Goal: Transaction & Acquisition: Purchase product/service

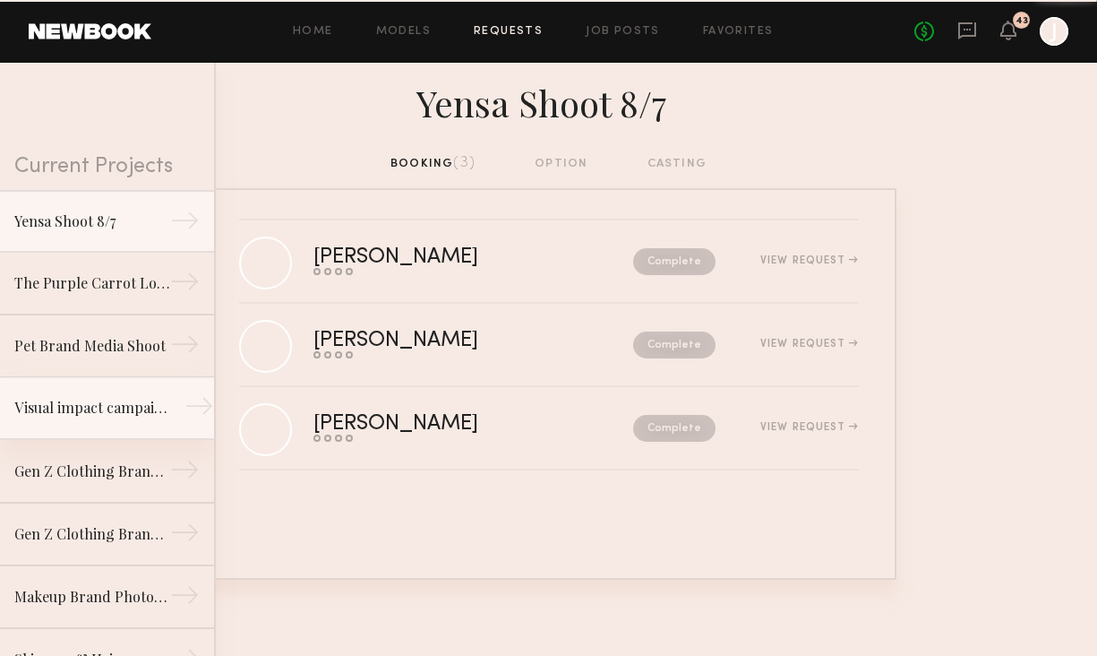
click at [122, 401] on div "Visual impact campaign" at bounding box center [92, 407] width 156 height 21
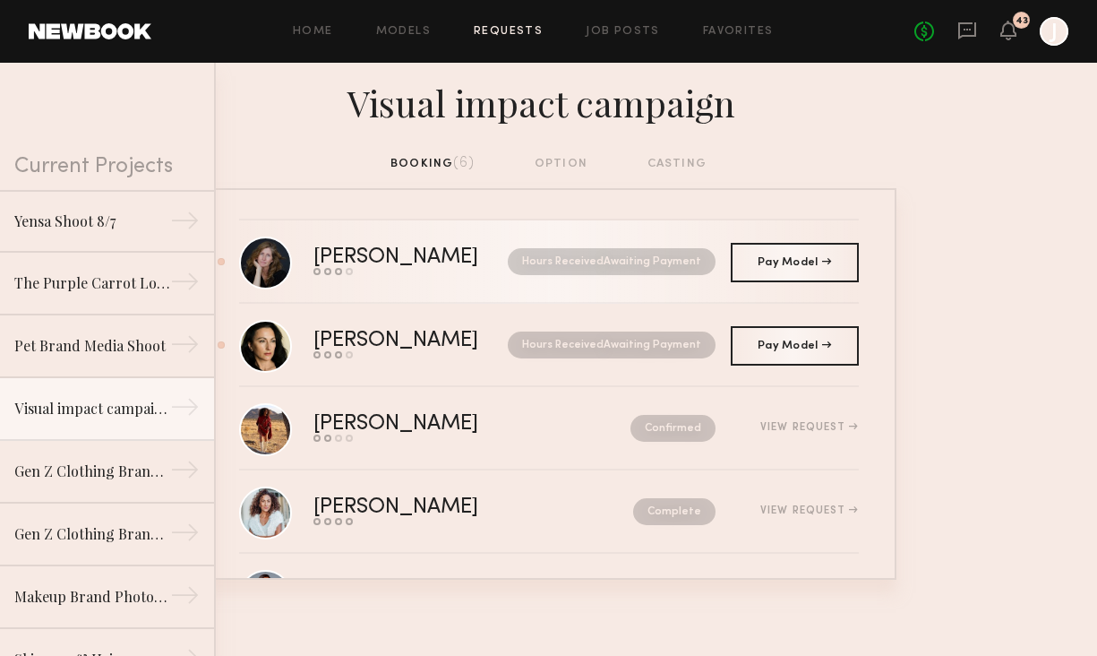
click at [674, 286] on link "Lorna L. Send request Model response Review hours worked Pay model Hours Receiv…" at bounding box center [549, 261] width 620 height 83
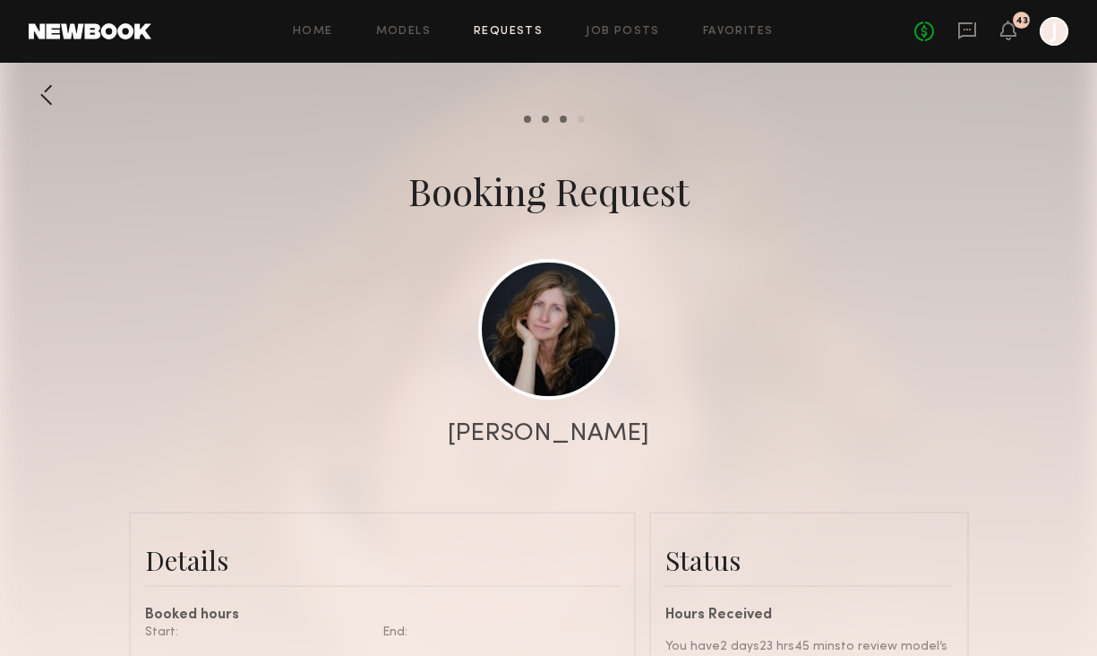
click at [525, 30] on link "Requests" at bounding box center [508, 32] width 69 height 12
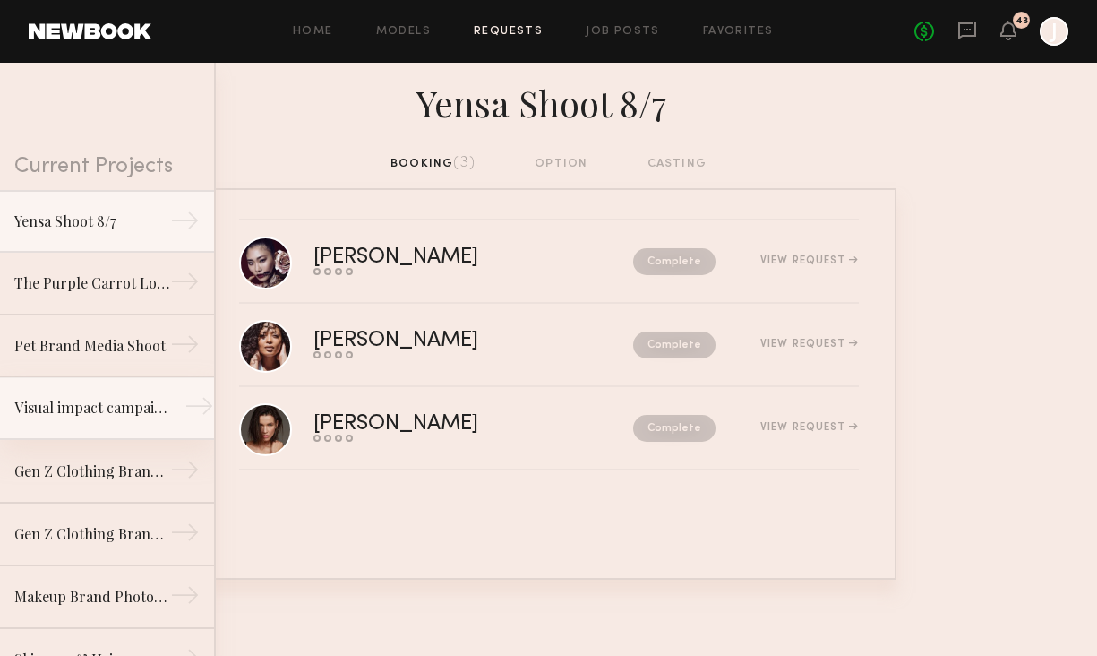
click at [159, 414] on div "Visual impact campaign" at bounding box center [92, 407] width 156 height 21
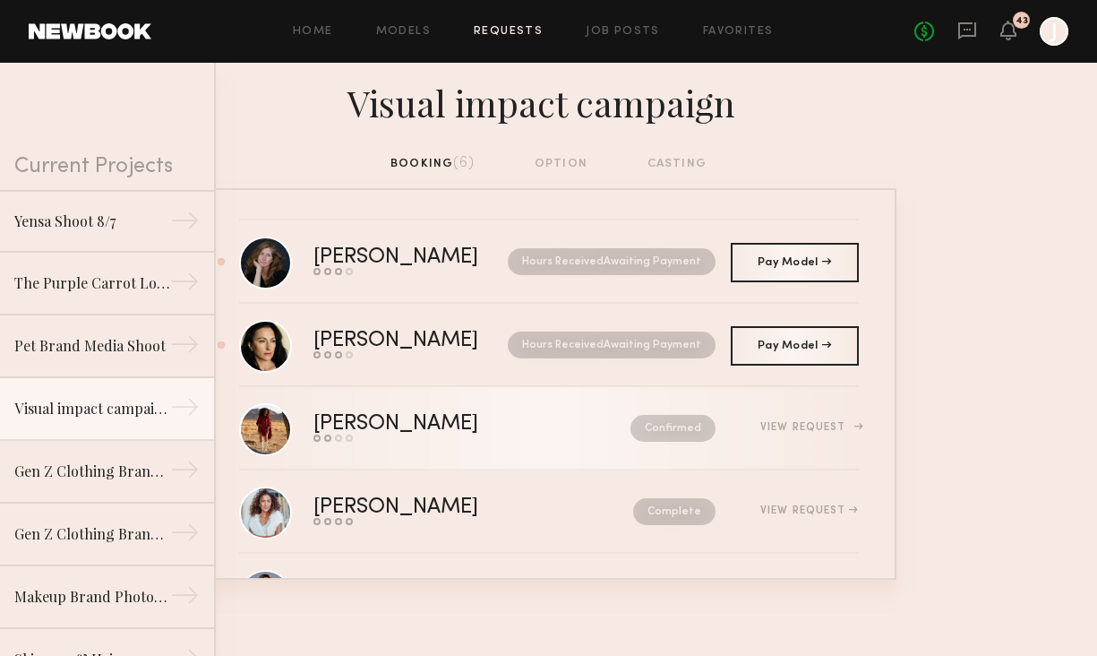
click at [785, 422] on div "View Request" at bounding box center [809, 427] width 98 height 11
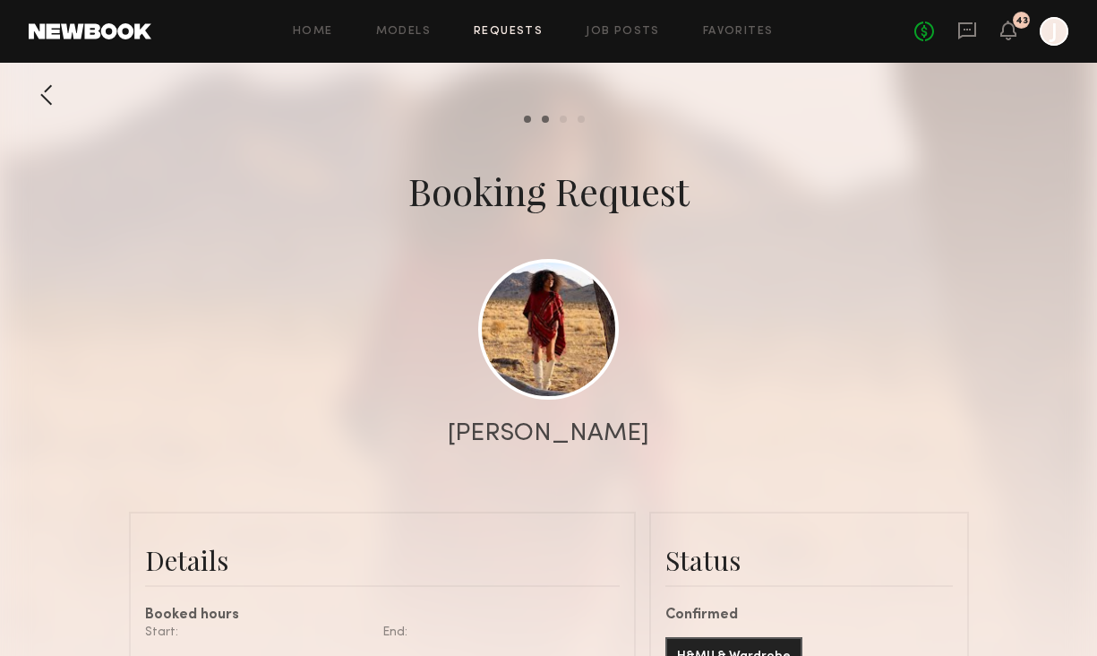
click at [505, 24] on div "Home Models Requests Job Posts Favorites Sign Out No fees up to $5,000 43 J" at bounding box center [609, 31] width 917 height 29
click at [502, 27] on link "Requests" at bounding box center [508, 32] width 69 height 12
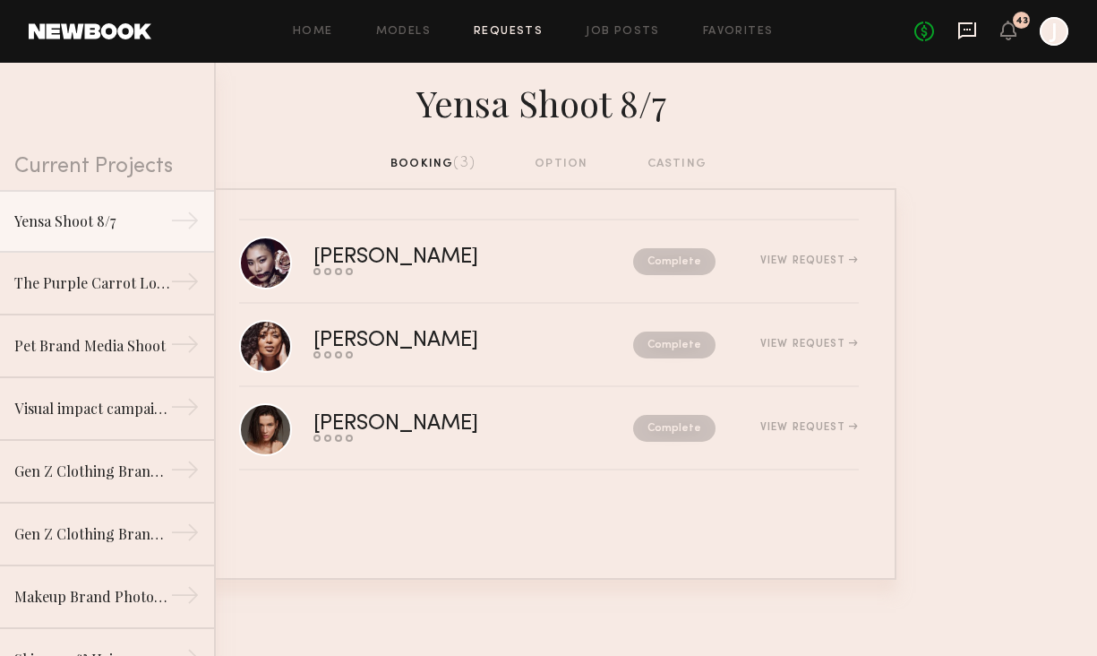
click at [967, 30] on icon at bounding box center [967, 30] width 7 height 2
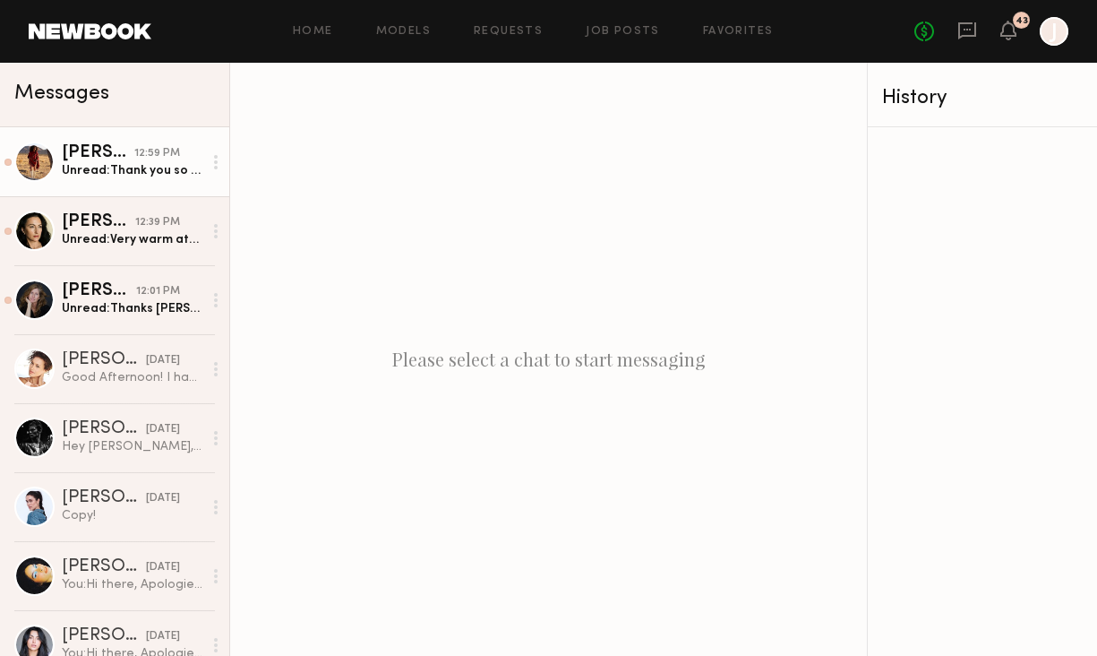
click at [156, 175] on div "Unread: Thank you so much!" at bounding box center [132, 170] width 141 height 17
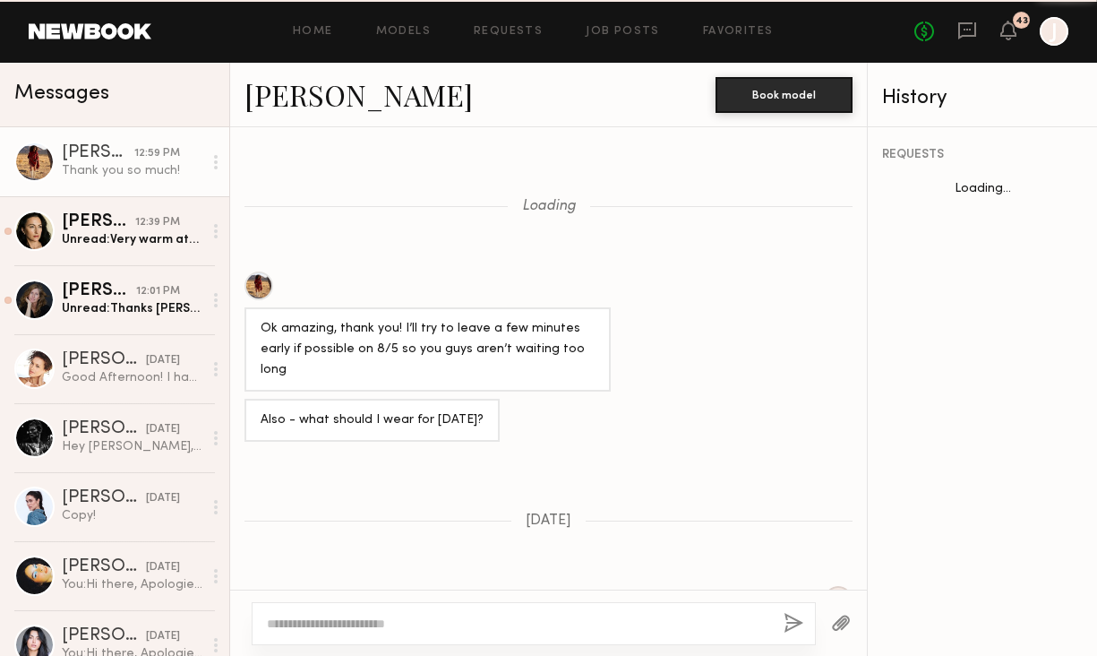
scroll to position [1327, 0]
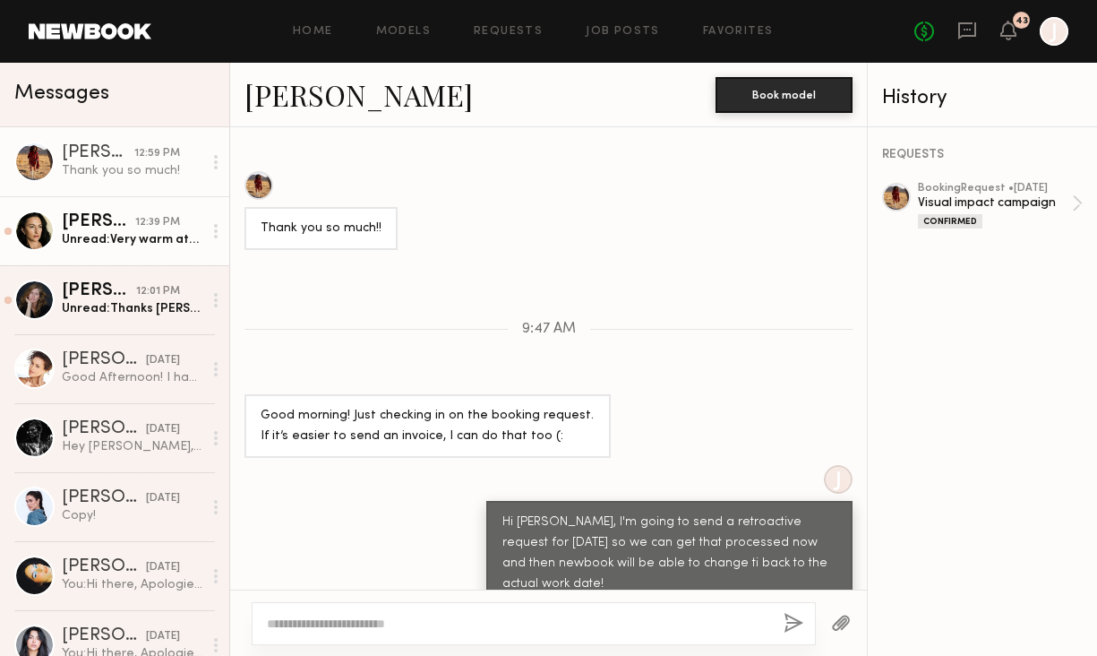
click at [133, 243] on div "Unread: Very warm atmosphere and team. I thank Jake for inviting me. It was a p…" at bounding box center [132, 239] width 141 height 17
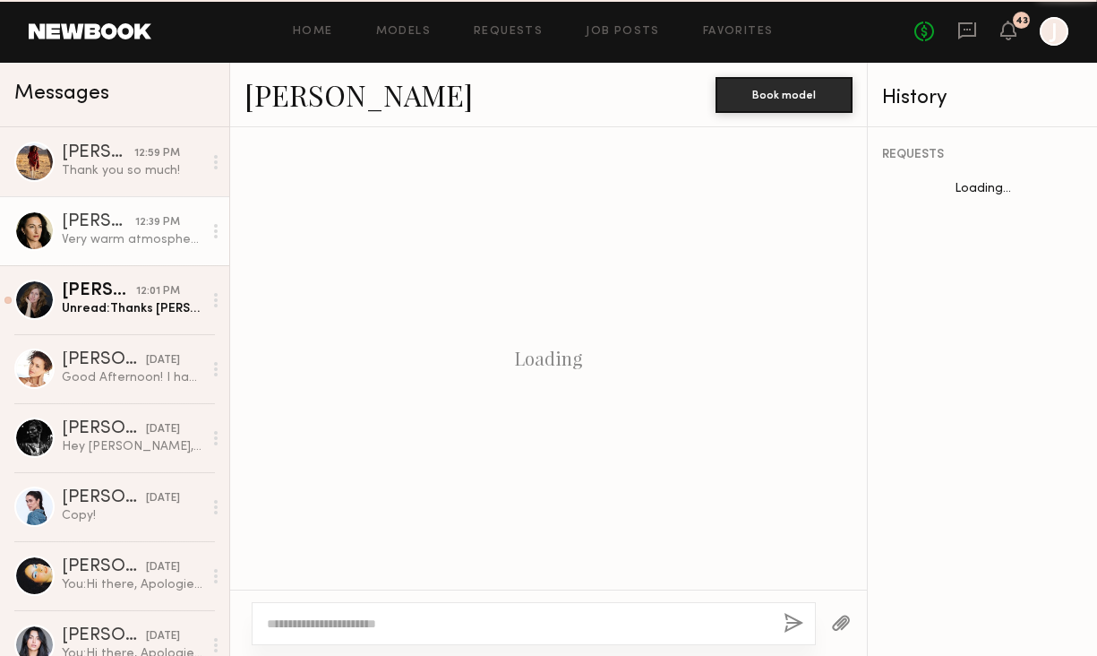
scroll to position [2962, 0]
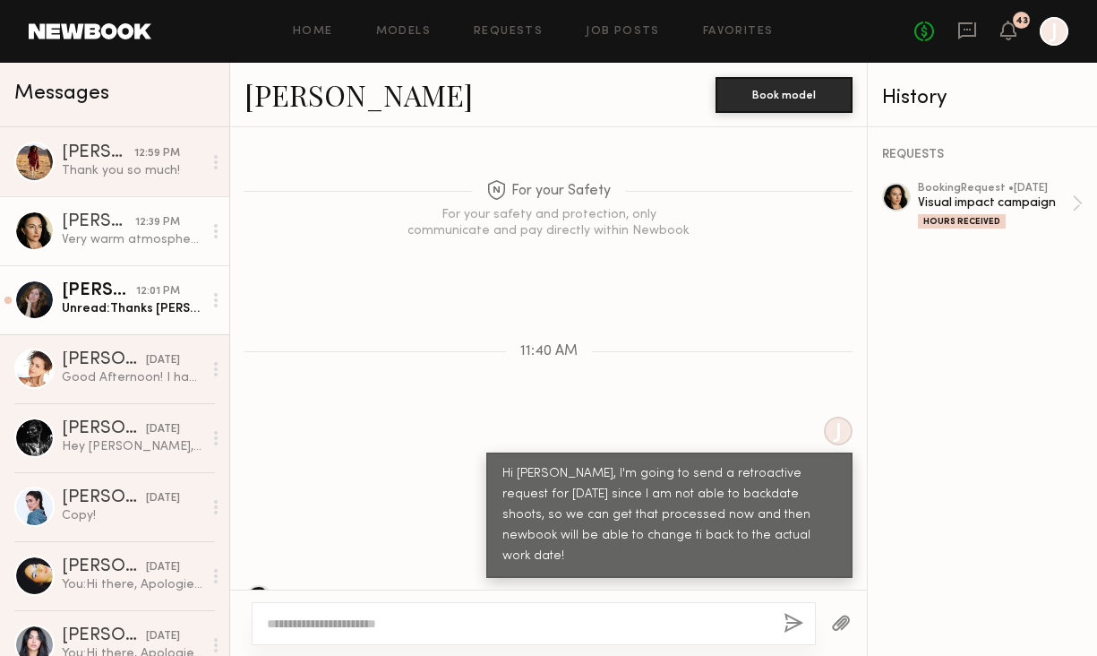
click at [153, 297] on div "12:01 PM" at bounding box center [158, 291] width 44 height 17
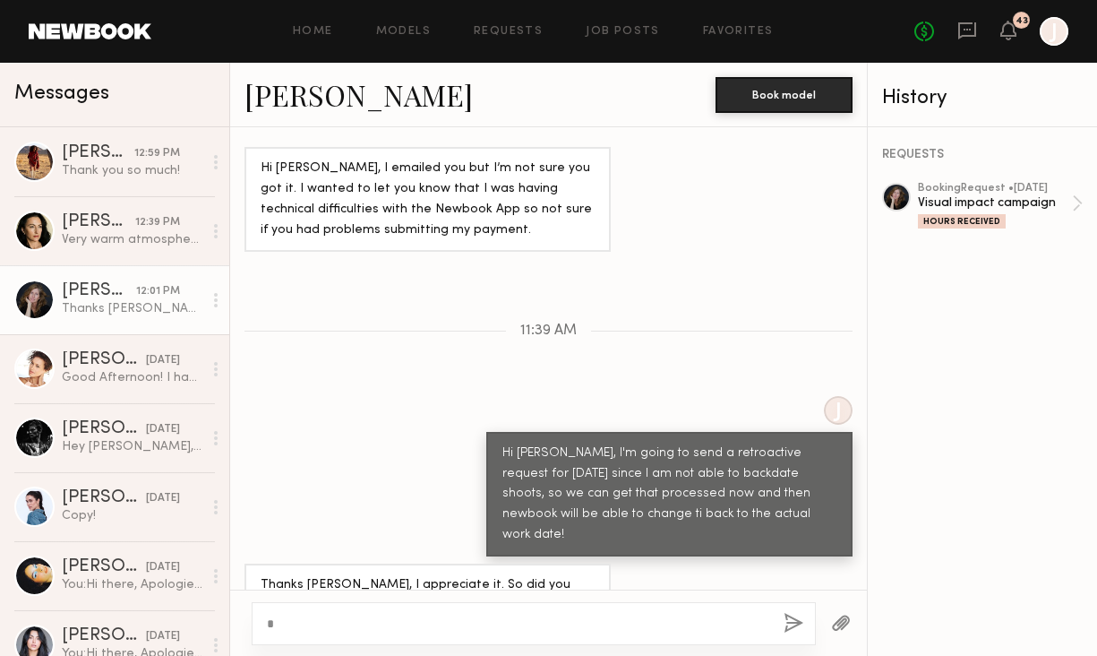
scroll to position [1404, 0]
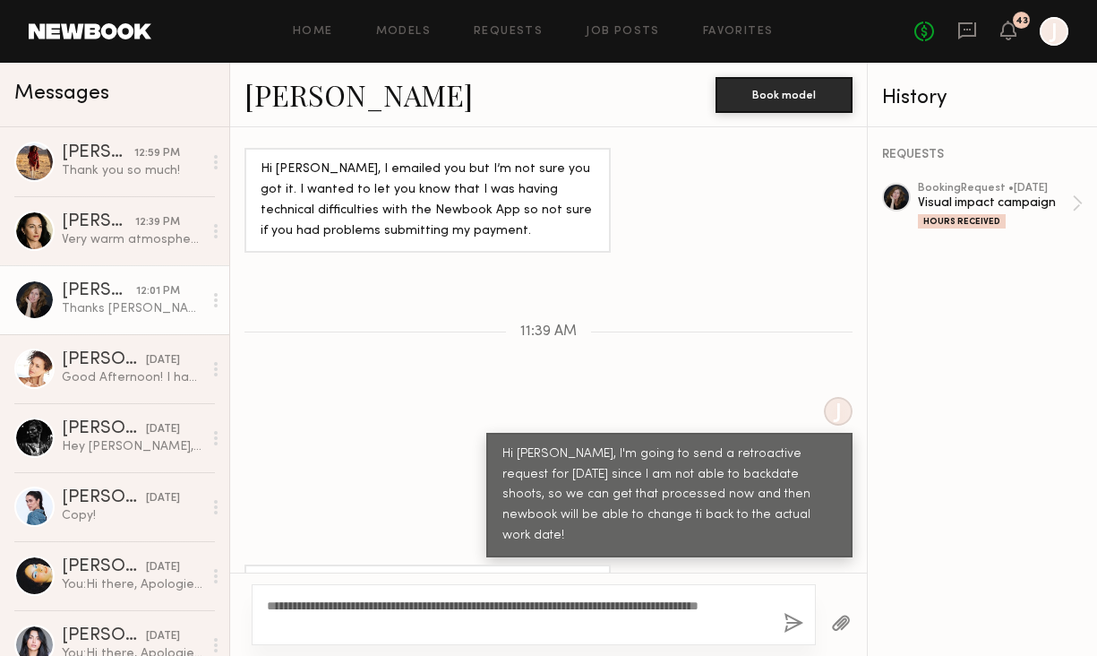
click at [746, 606] on textarea "**********" at bounding box center [517, 614] width 501 height 36
click at [462, 624] on textarea "**********" at bounding box center [517, 614] width 501 height 36
drag, startPoint x: 648, startPoint y: 606, endPoint x: 582, endPoint y: 607, distance: 65.4
click at [582, 607] on textarea "**********" at bounding box center [517, 614] width 501 height 36
click at [529, 605] on textarea "**********" at bounding box center [517, 614] width 501 height 36
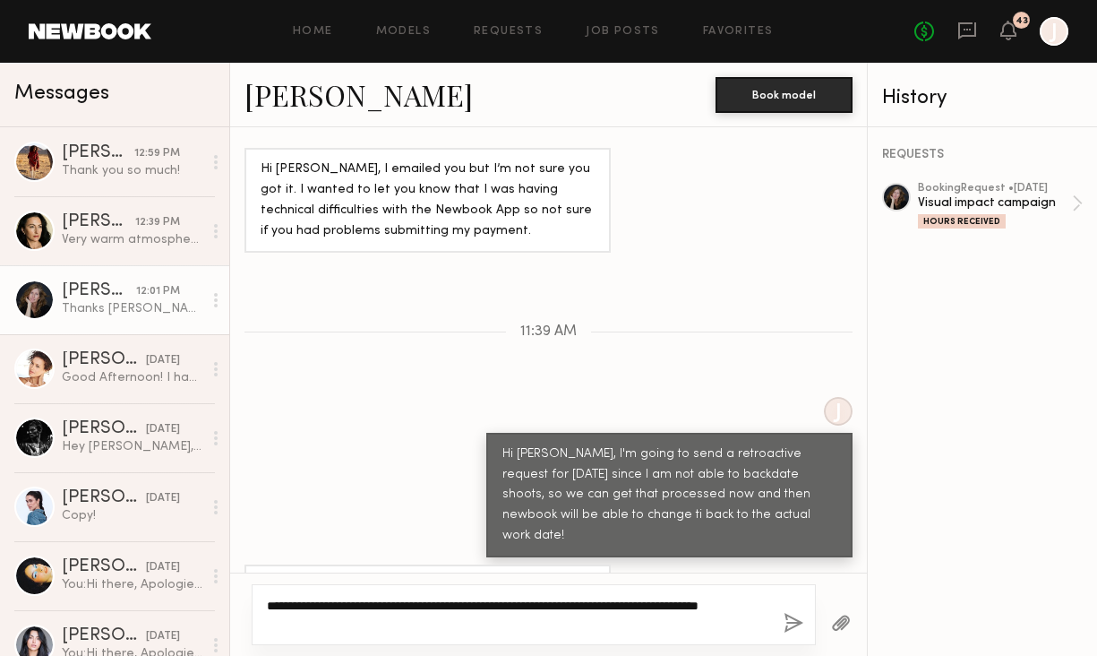
click at [515, 622] on textarea "**********" at bounding box center [517, 614] width 501 height 36
type textarea "**********"
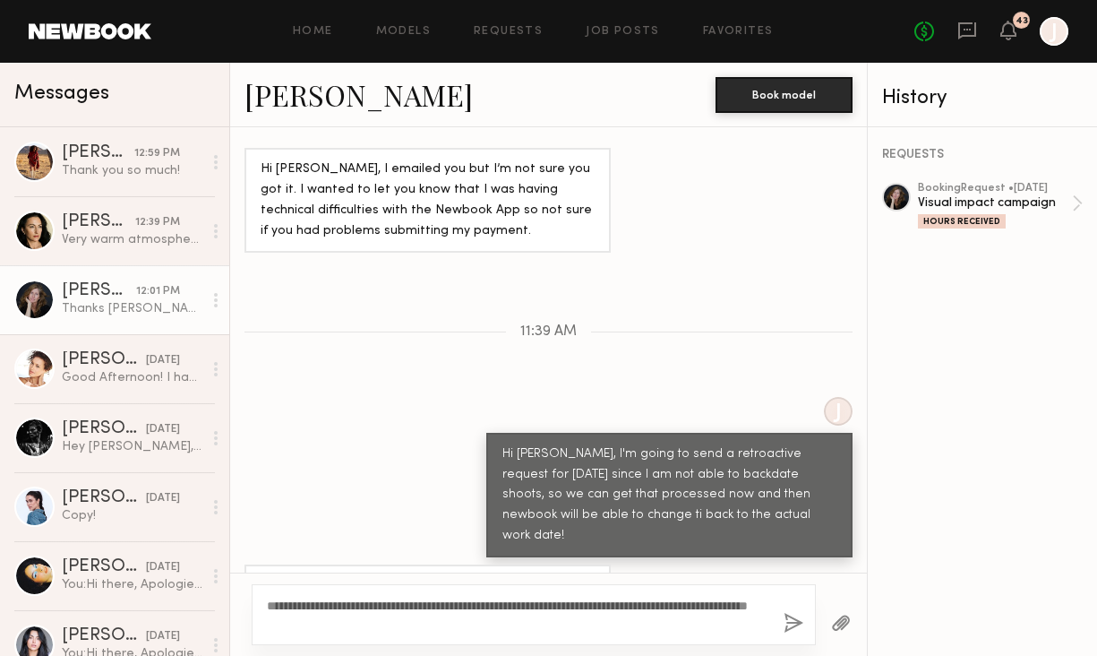
click at [799, 623] on button "button" at bounding box center [794, 624] width 20 height 22
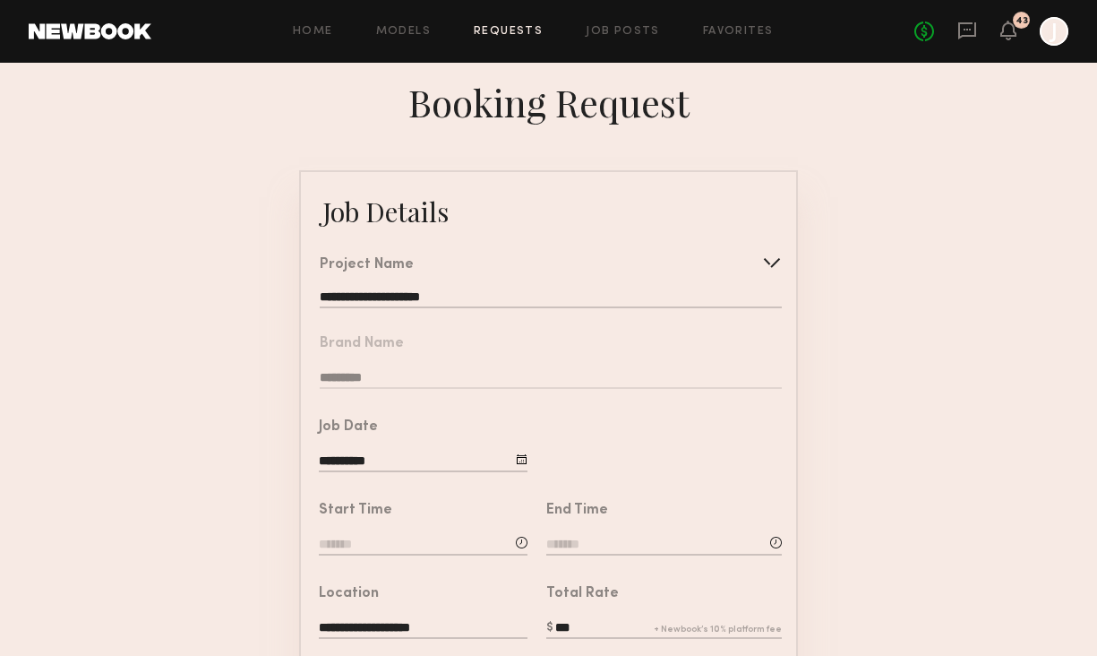
type textarea "**********"
click at [522, 33] on link "Requests" at bounding box center [508, 32] width 69 height 12
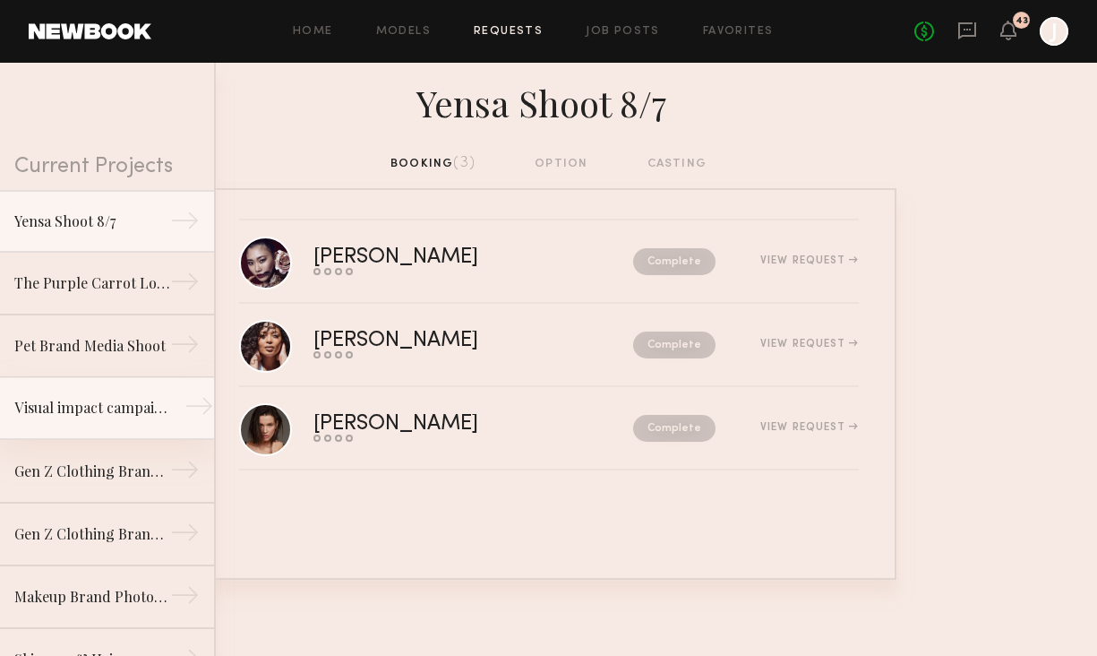
click at [134, 416] on div "Visual impact campaign" at bounding box center [92, 407] width 156 height 21
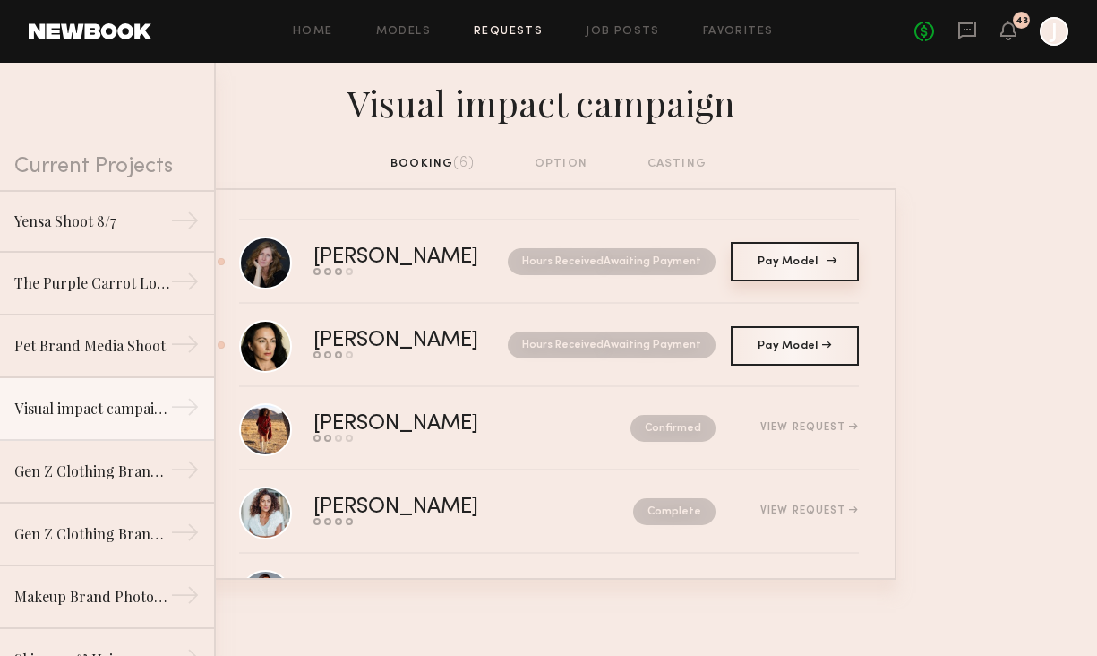
click at [788, 271] on link "Pay Model Pay" at bounding box center [795, 261] width 128 height 39
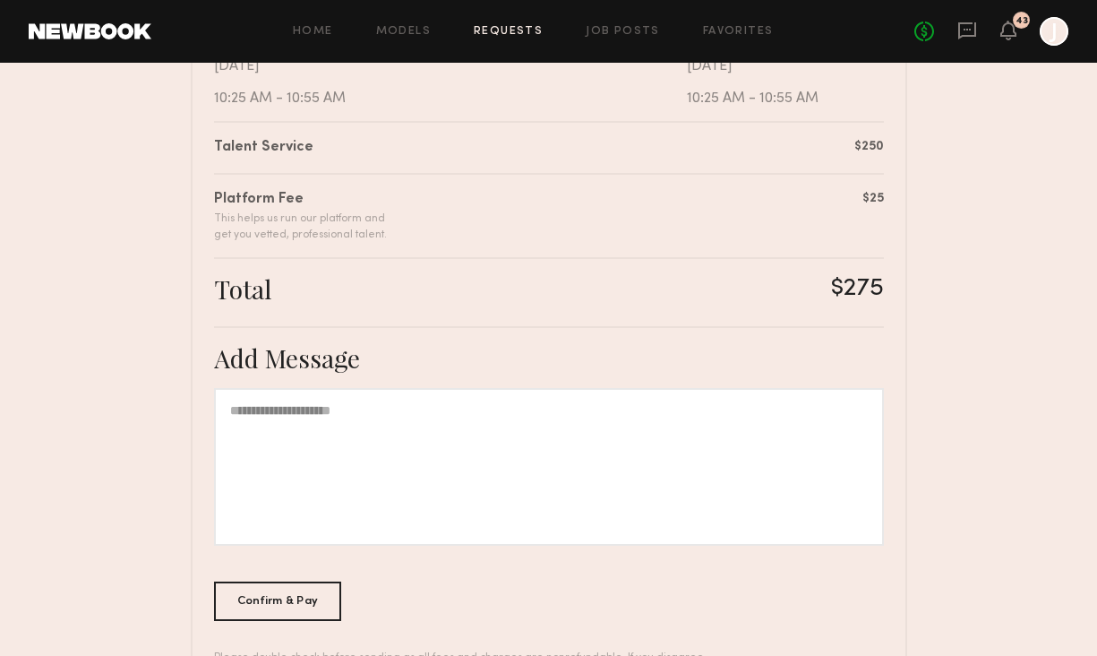
scroll to position [416, 0]
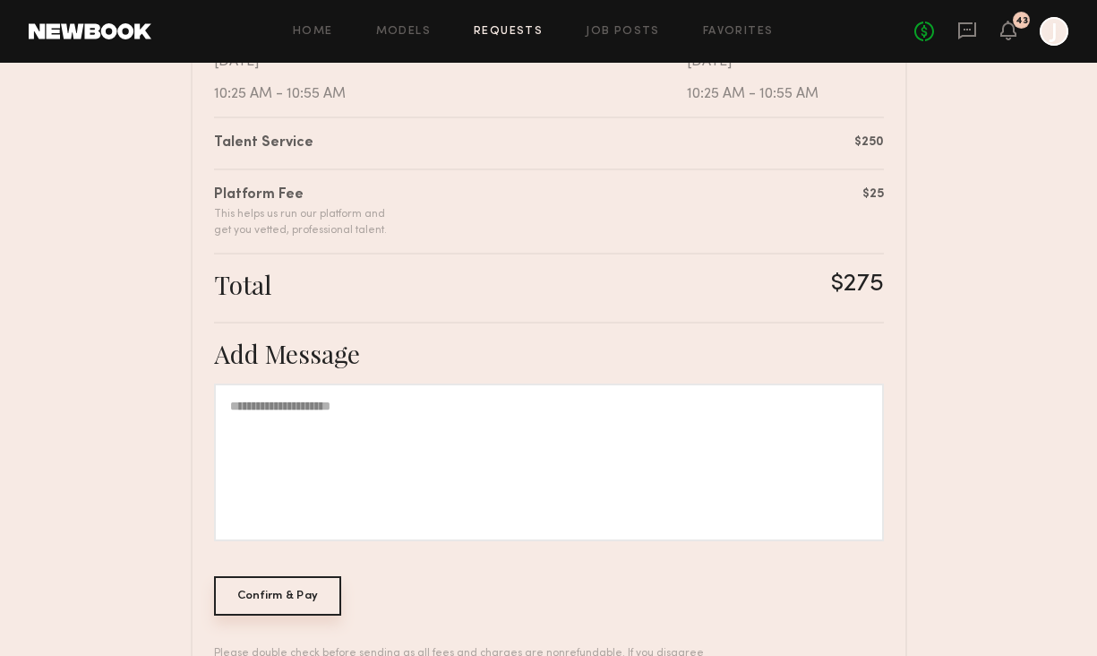
click at [313, 593] on div "Confirm & Pay" at bounding box center [278, 595] width 128 height 39
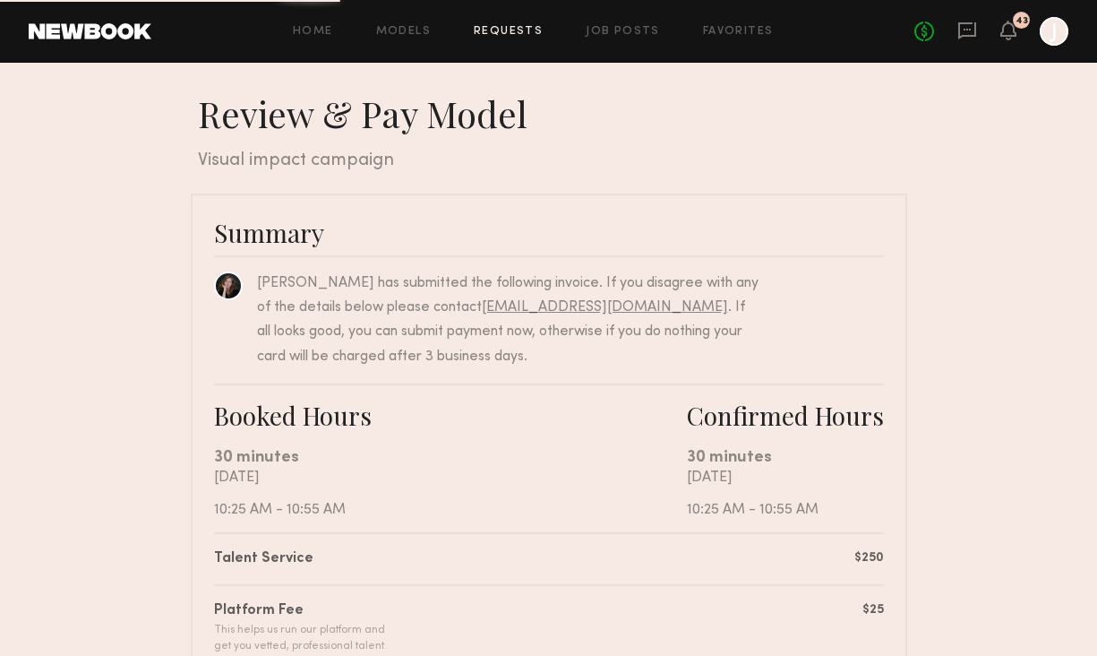
scroll to position [0, 0]
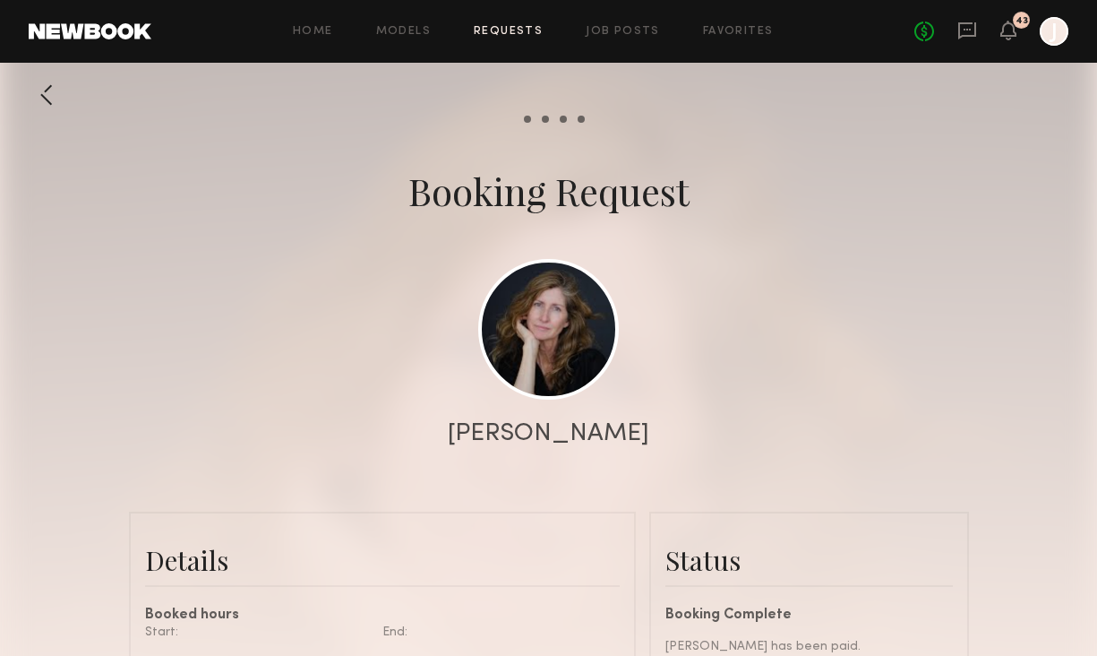
click at [520, 31] on link "Requests" at bounding box center [508, 32] width 69 height 12
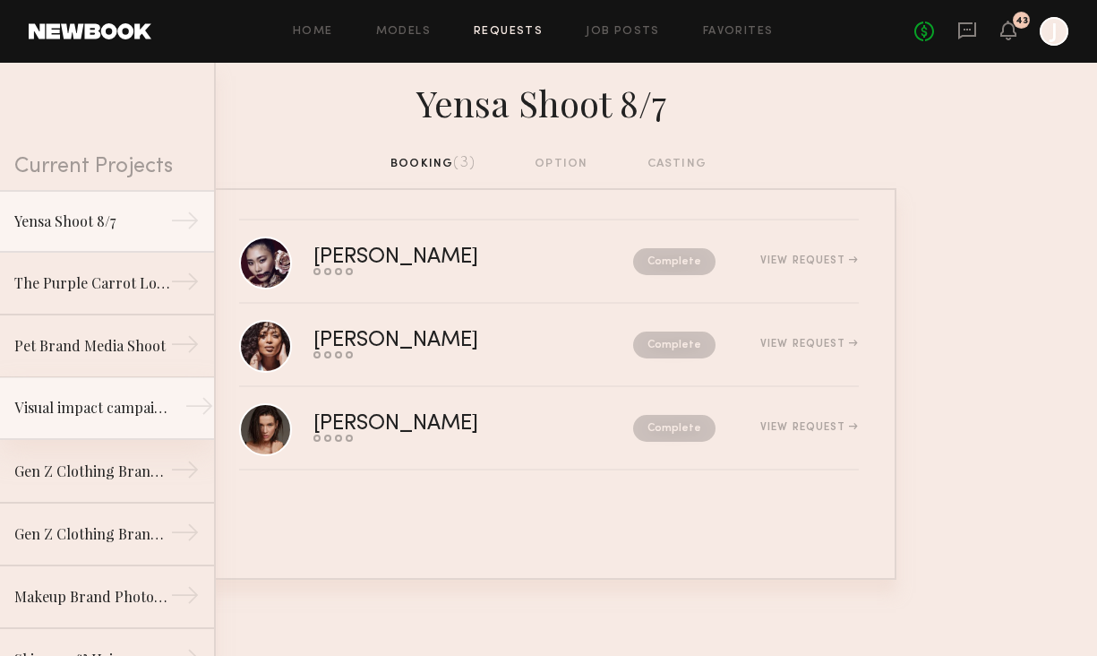
click at [133, 400] on div "Visual impact campaign" at bounding box center [92, 407] width 156 height 21
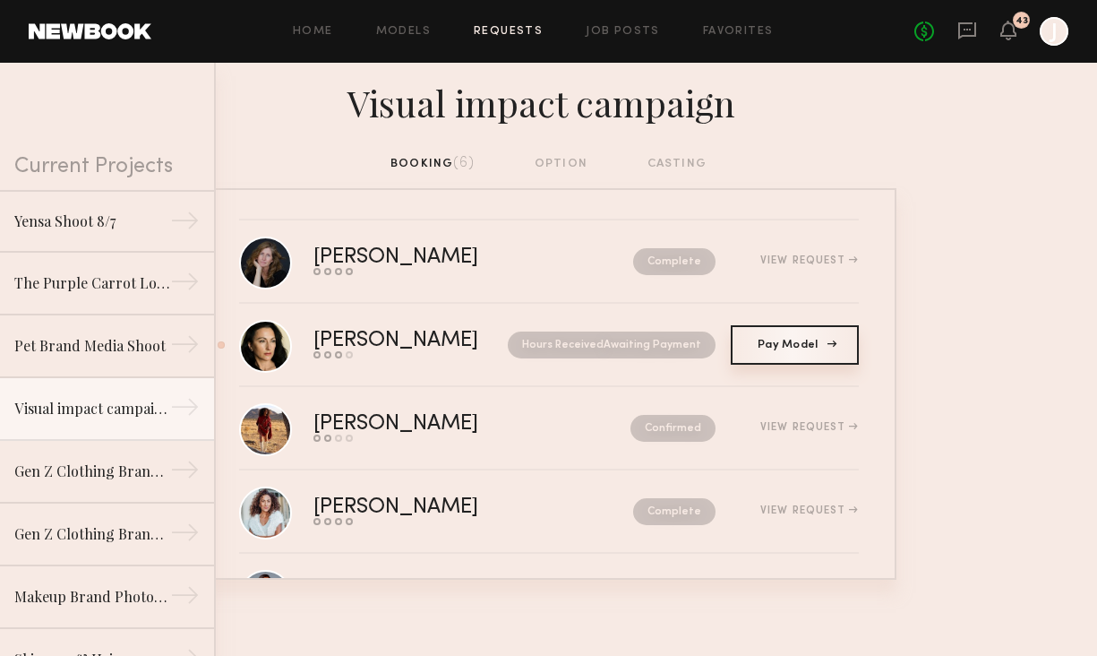
click at [778, 351] on link "Pay Model Pay" at bounding box center [795, 344] width 128 height 39
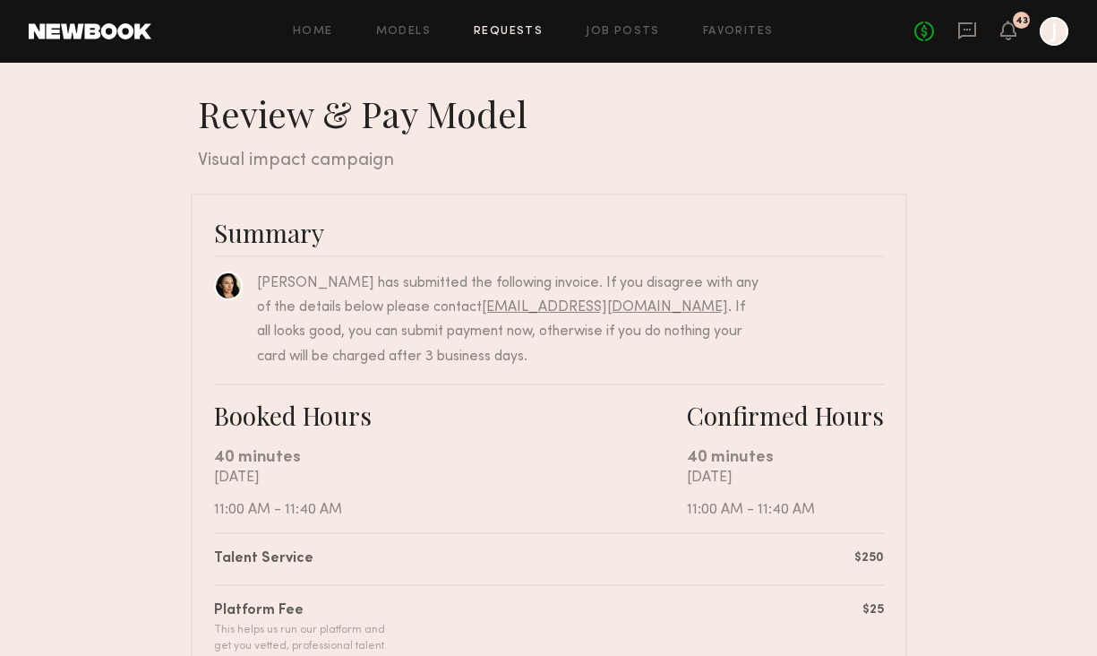
scroll to position [488, 0]
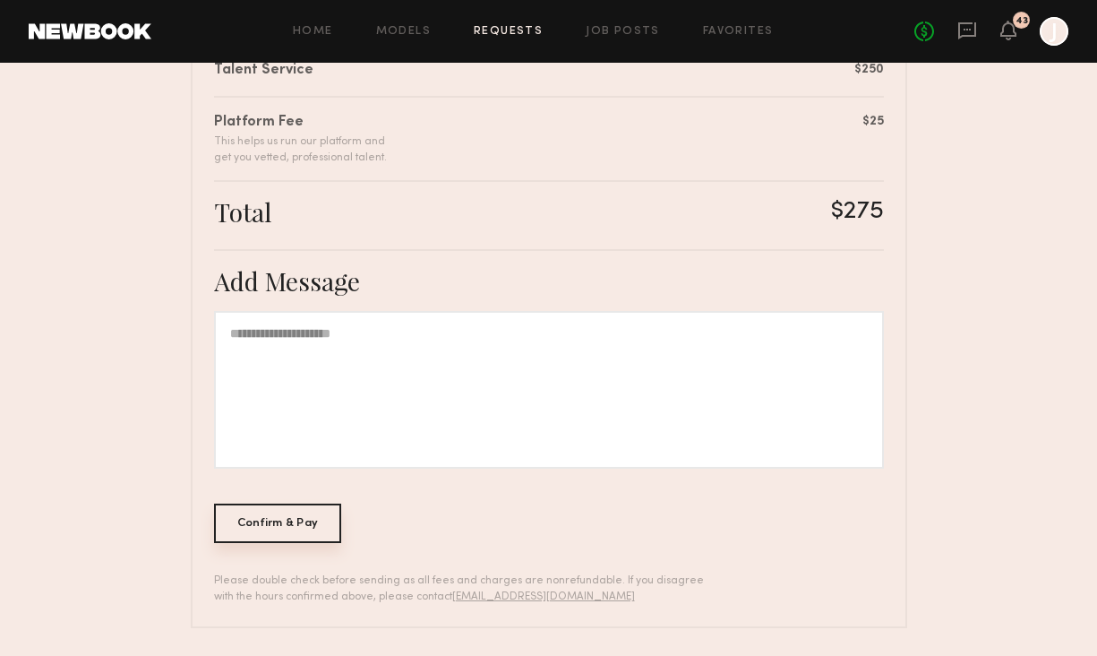
click at [321, 514] on div "Confirm & Pay" at bounding box center [278, 522] width 128 height 39
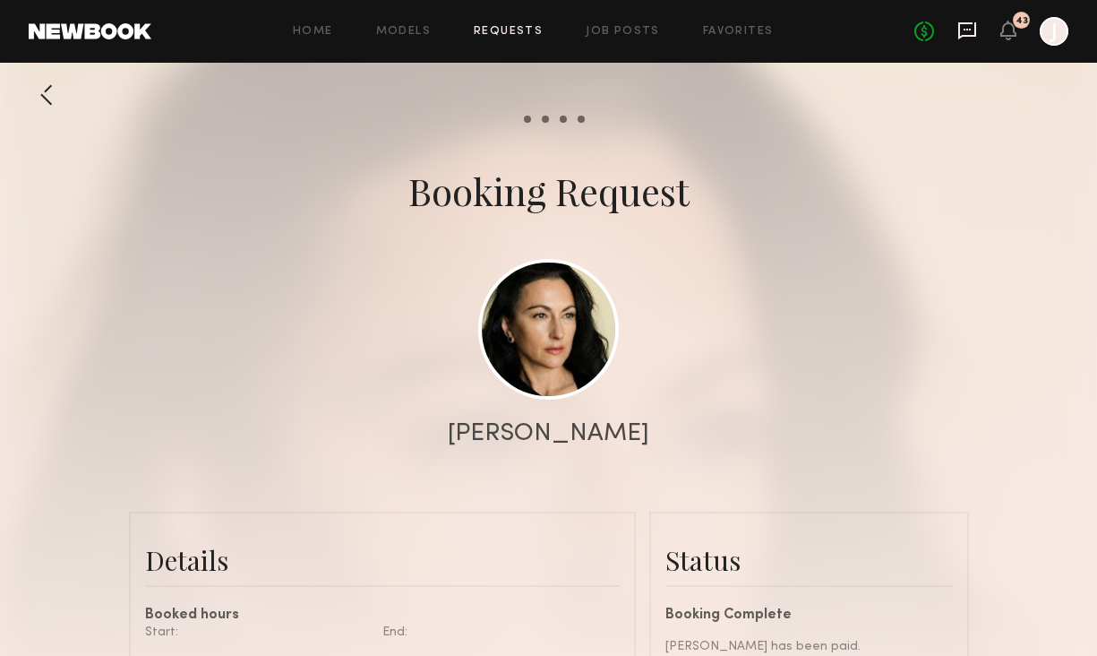
click at [972, 30] on icon at bounding box center [967, 31] width 20 height 20
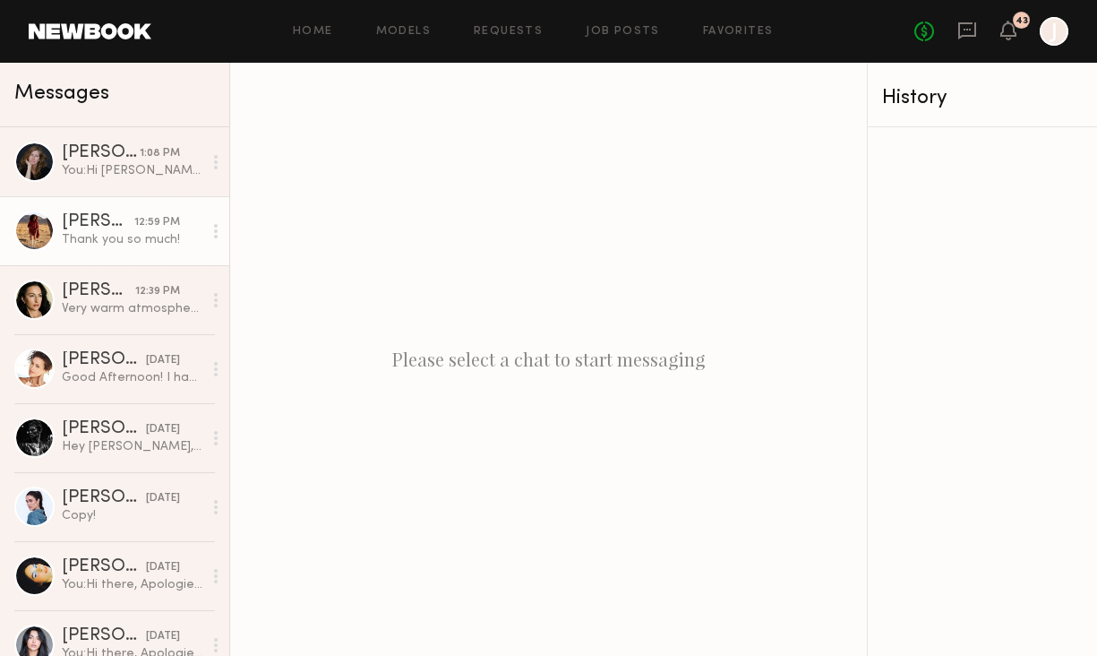
click at [112, 227] on div "Fionna W." at bounding box center [98, 222] width 73 height 18
